Goal: Task Accomplishment & Management: Use online tool/utility

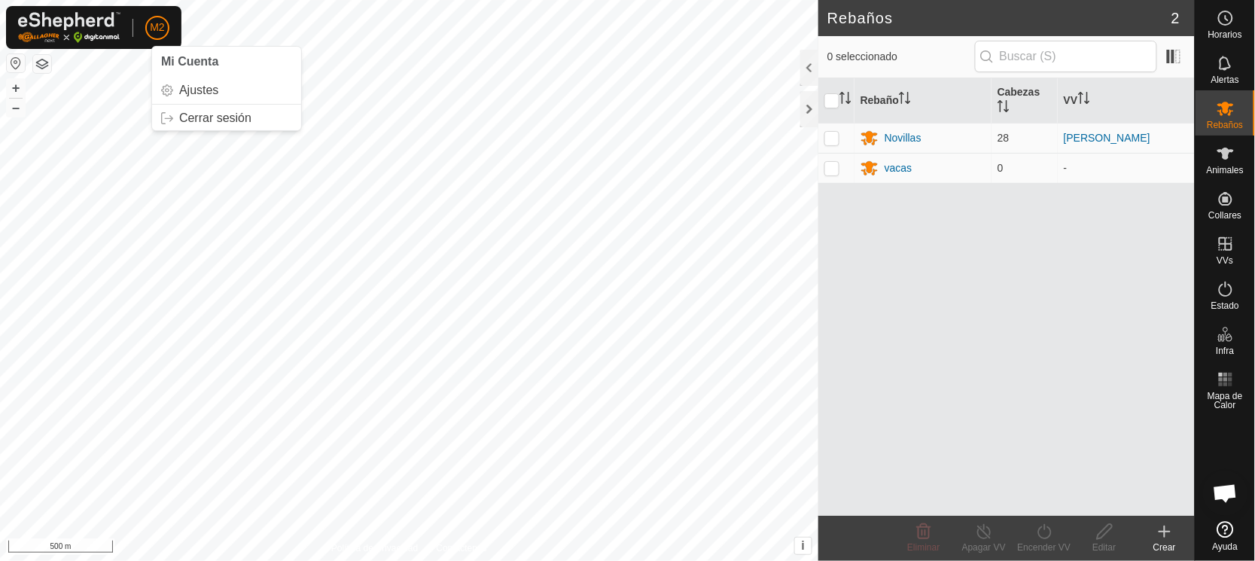
click at [16, 62] on button "button" at bounding box center [16, 63] width 18 height 18
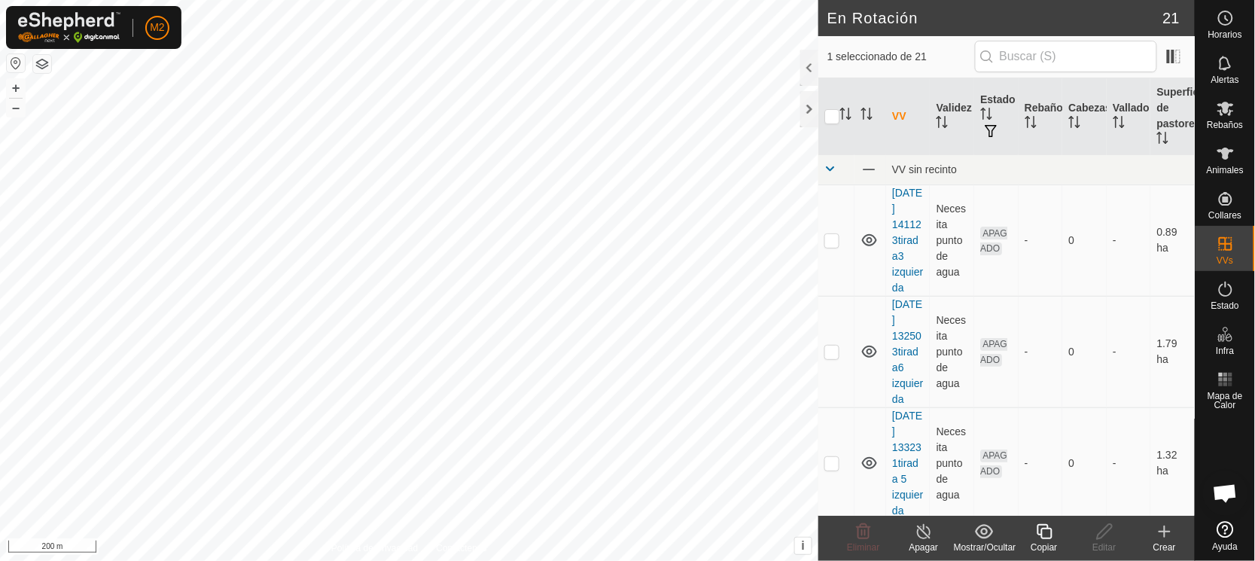
click at [1042, 535] on icon at bounding box center [1044, 531] width 19 height 18
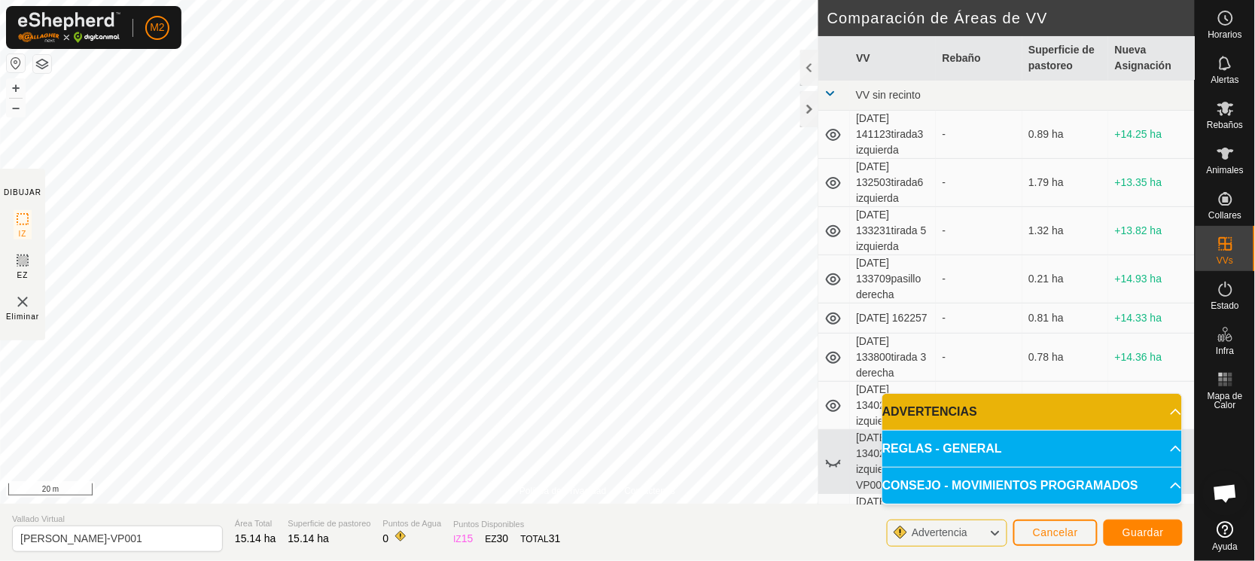
click at [823, 400] on div "Política de Privacidad Contáctenos Tipo: Zona de Inclusión undefined Animal + –…" at bounding box center [597, 280] width 1194 height 561
click at [136, 537] on input "[PERSON_NAME]-VP001" at bounding box center [117, 538] width 211 height 26
type input "M"
type input "[PERSON_NAME] 2"
click at [1143, 537] on span "Guardar" at bounding box center [1142, 532] width 41 height 12
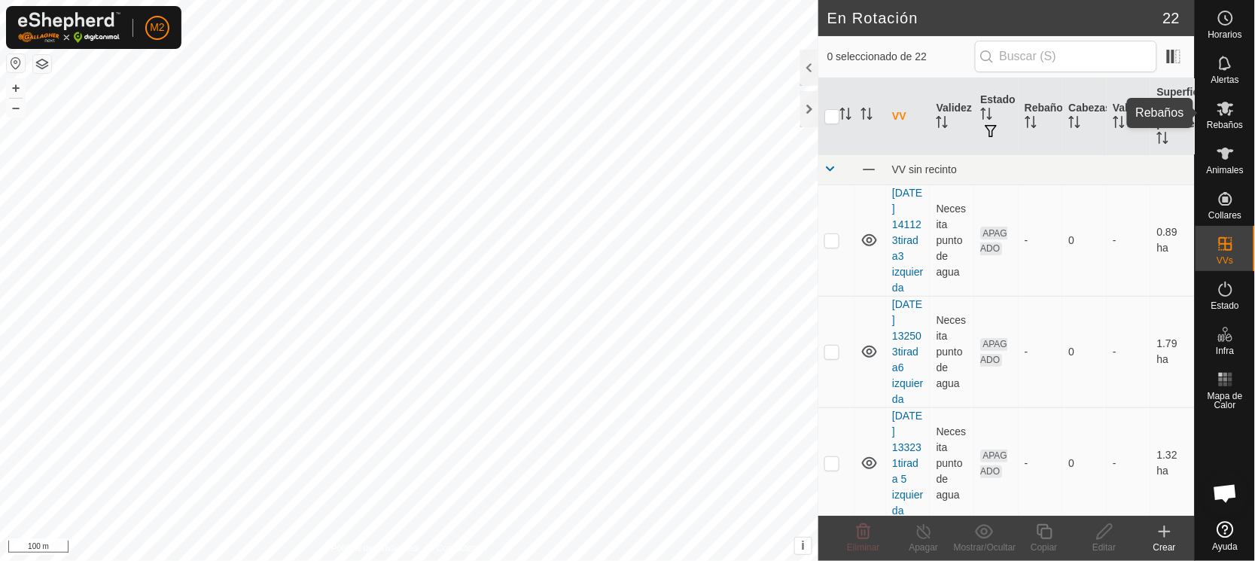
click at [1226, 118] on es-mob-svg-icon at bounding box center [1225, 108] width 27 height 24
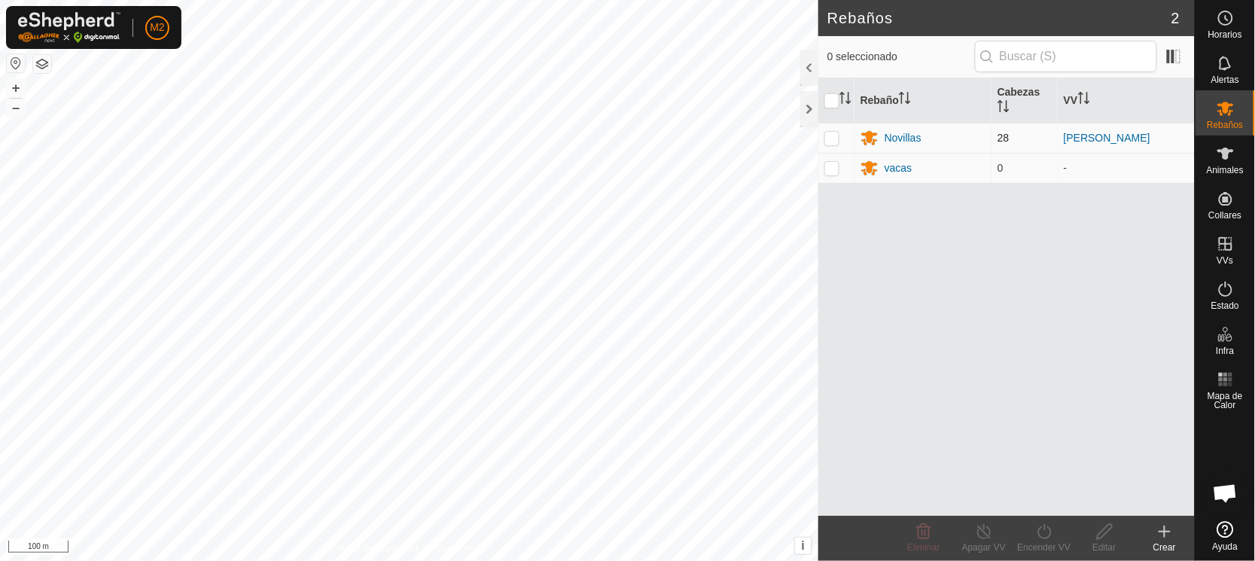
click at [828, 132] on p-checkbox at bounding box center [831, 138] width 15 height 12
checkbox input "true"
click at [1037, 535] on icon at bounding box center [1044, 531] width 19 height 18
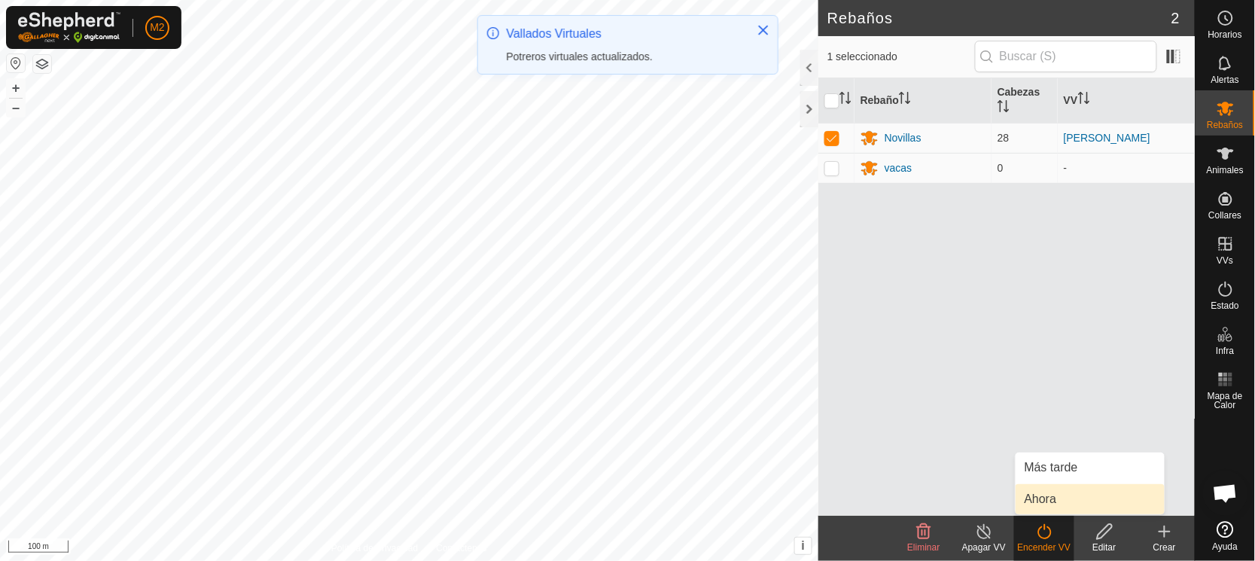
click at [1067, 498] on link "Ahora" at bounding box center [1089, 499] width 149 height 30
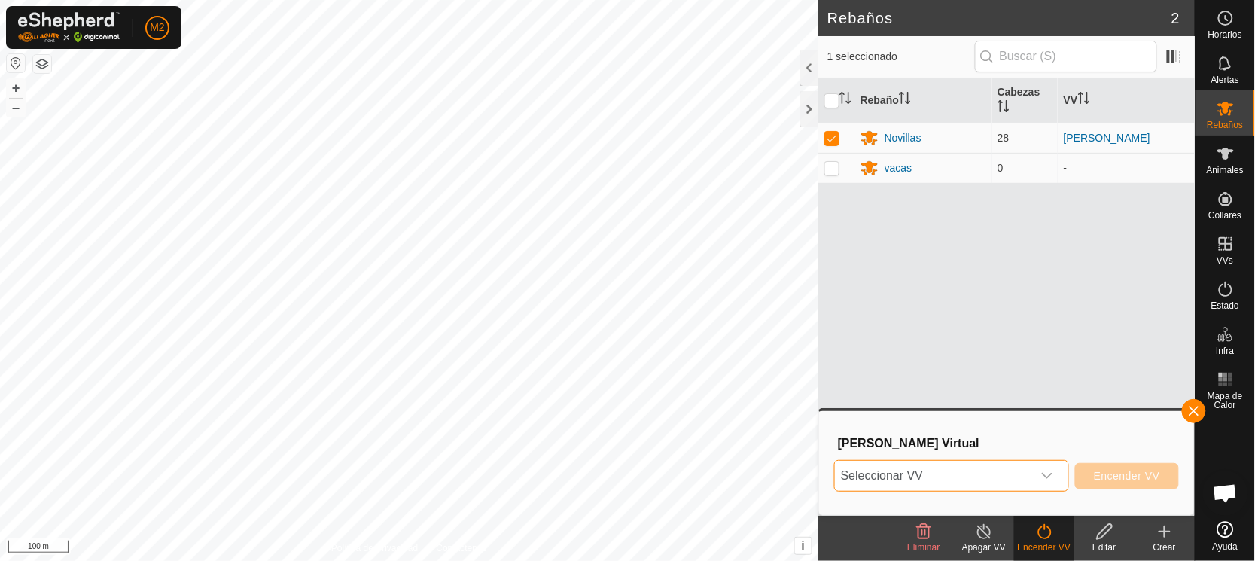
click at [908, 472] on span "Seleccionar VV" at bounding box center [933, 476] width 197 height 30
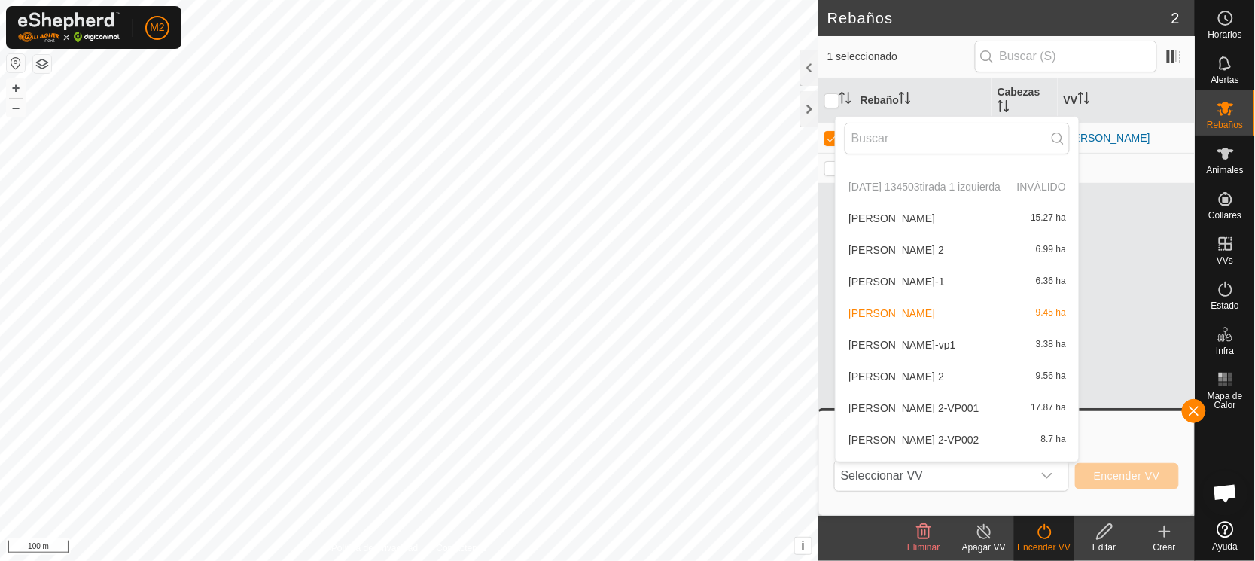
scroll to position [270, 0]
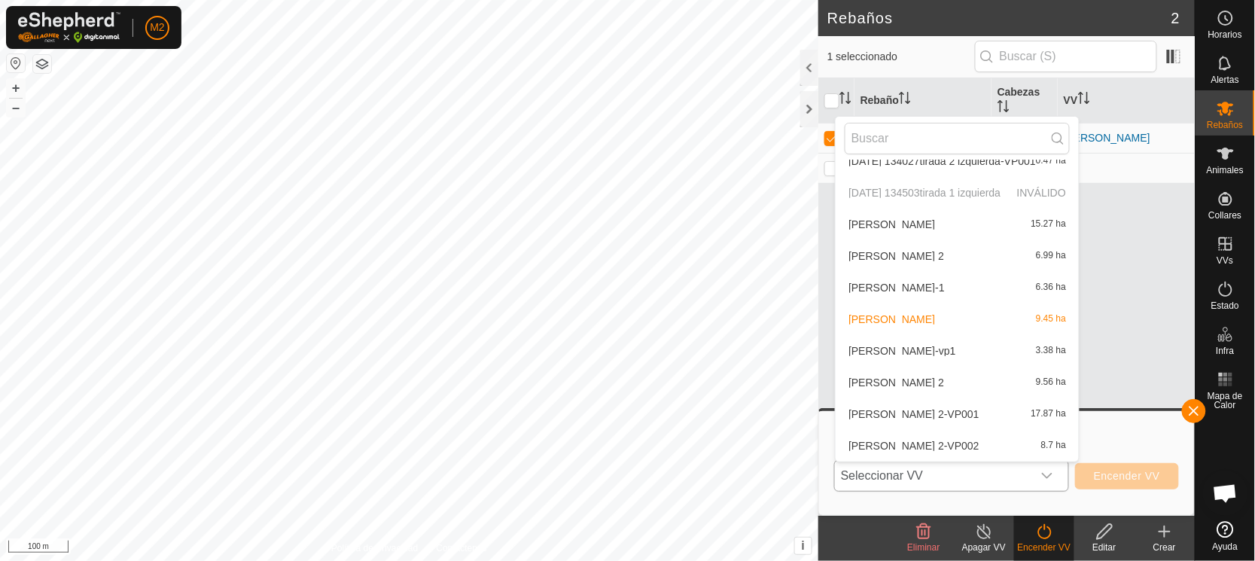
click at [900, 251] on li "[PERSON_NAME] pozo 2 6.99 ha" at bounding box center [956, 256] width 243 height 30
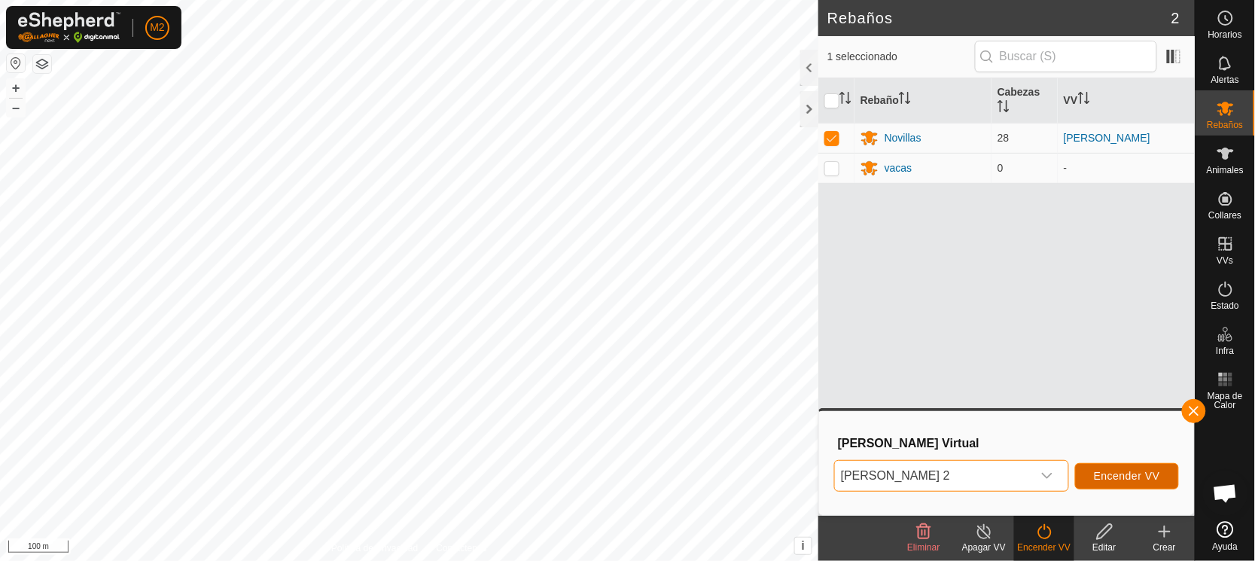
click at [1112, 476] on span "Encender VV" at bounding box center [1127, 476] width 66 height 12
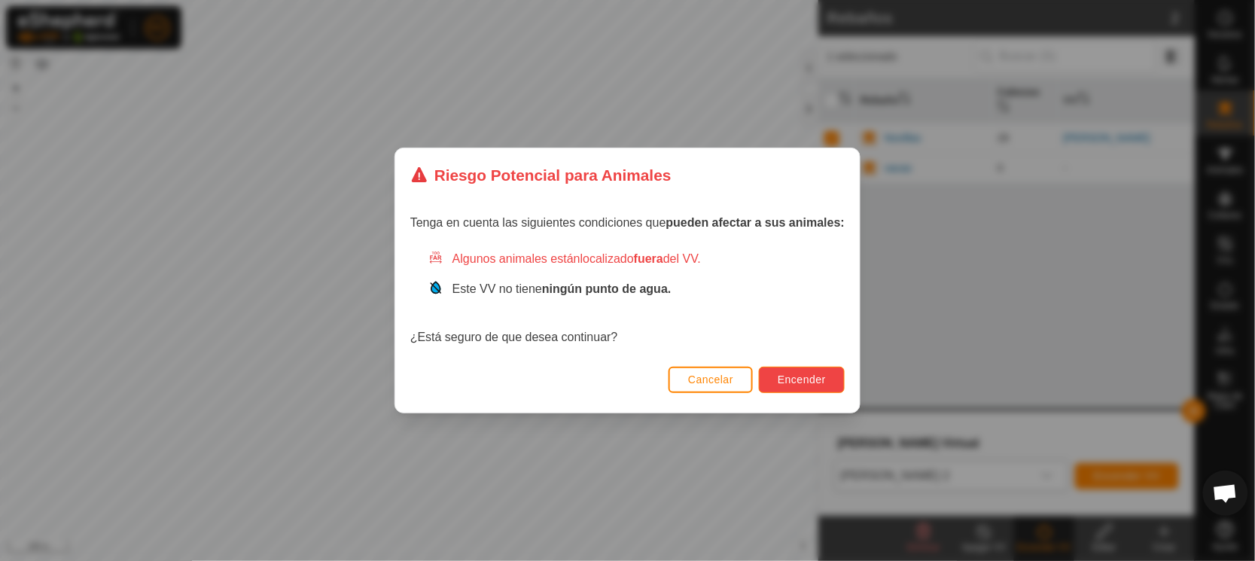
click at [811, 383] on span "Encender" at bounding box center [801, 379] width 48 height 12
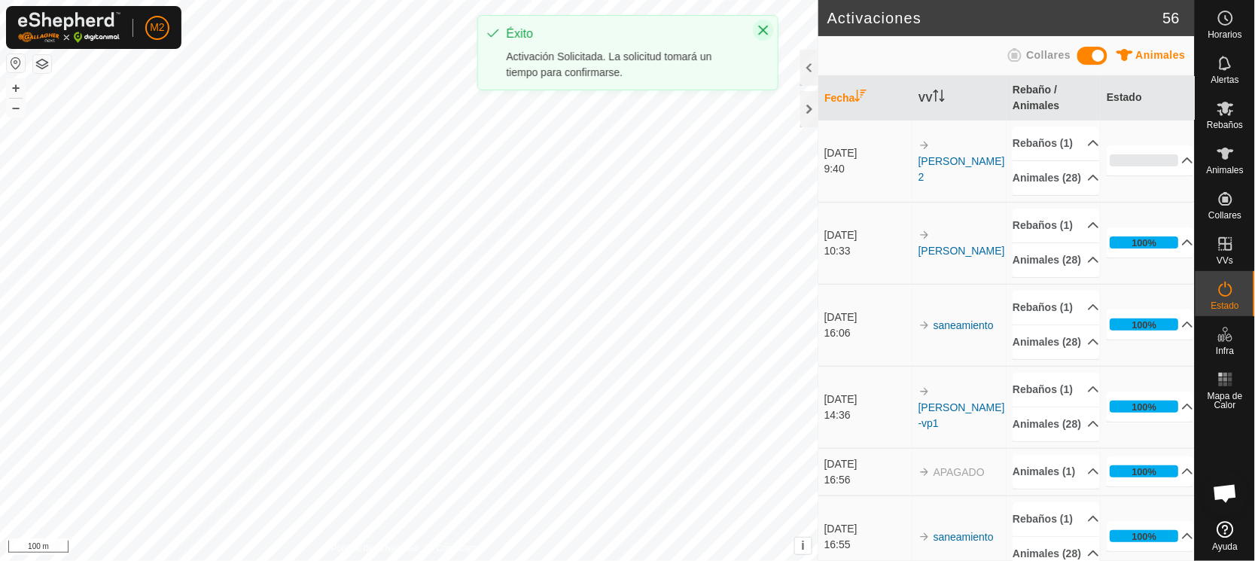
click at [760, 28] on icon "Close" at bounding box center [763, 31] width 10 height 10
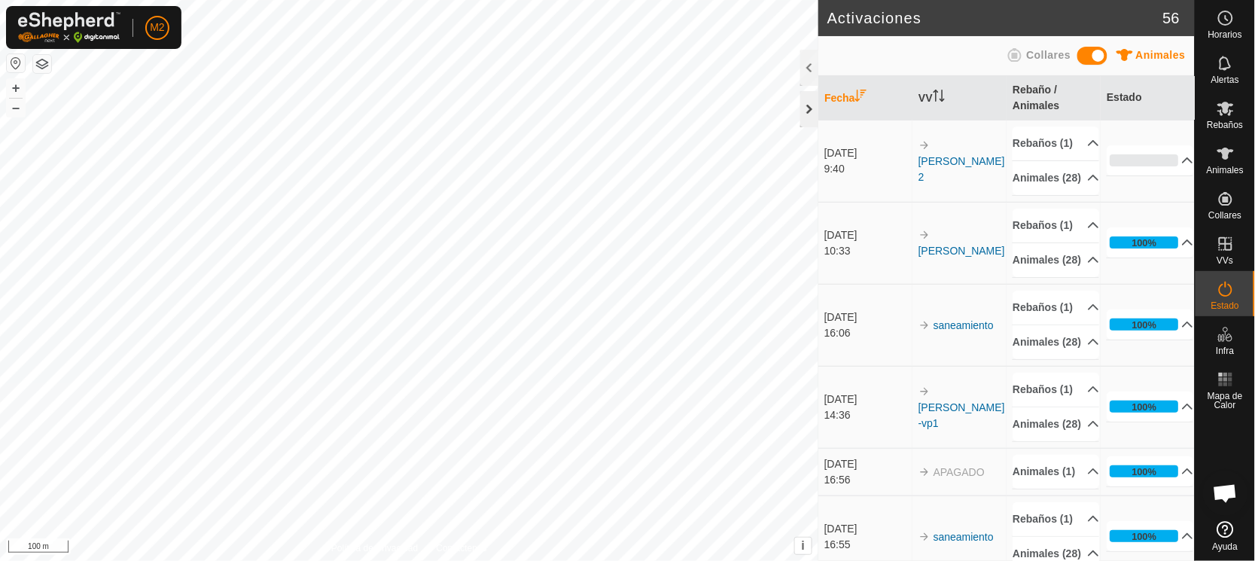
click at [813, 109] on div at bounding box center [809, 109] width 18 height 36
